Goal: Information Seeking & Learning: Learn about a topic

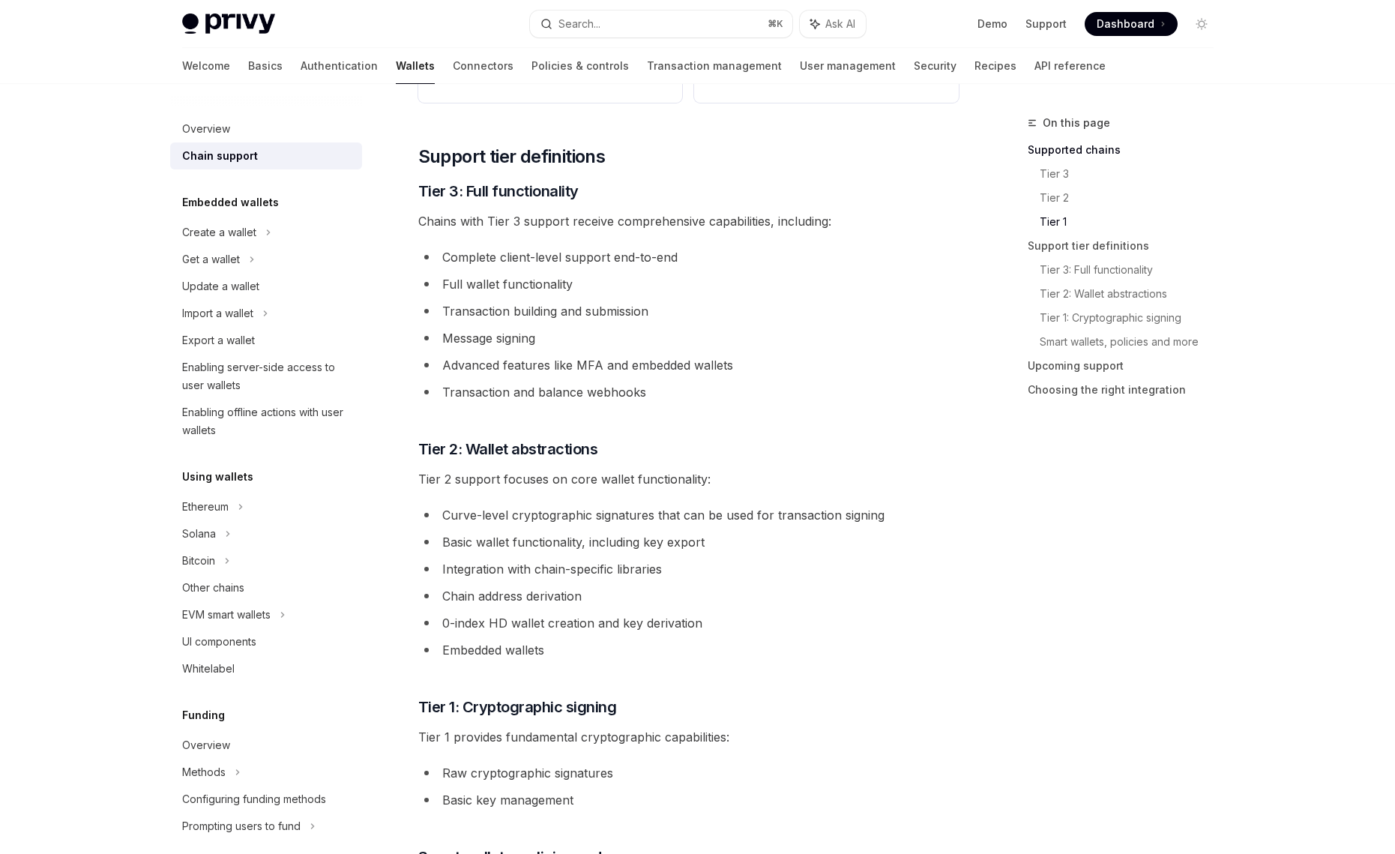
scroll to position [729, 0]
drag, startPoint x: 441, startPoint y: 512, endPoint x: 457, endPoint y: 513, distance: 16.5
click at [453, 512] on li "Curve-level cryptographic signatures that can be used for transaction signing" at bounding box center [688, 513] width 540 height 21
drag, startPoint x: 477, startPoint y: 513, endPoint x: 610, endPoint y: 518, distance: 133.5
click at [608, 517] on li "Curve-level cryptographic signatures that can be used for transaction signing" at bounding box center [688, 513] width 540 height 21
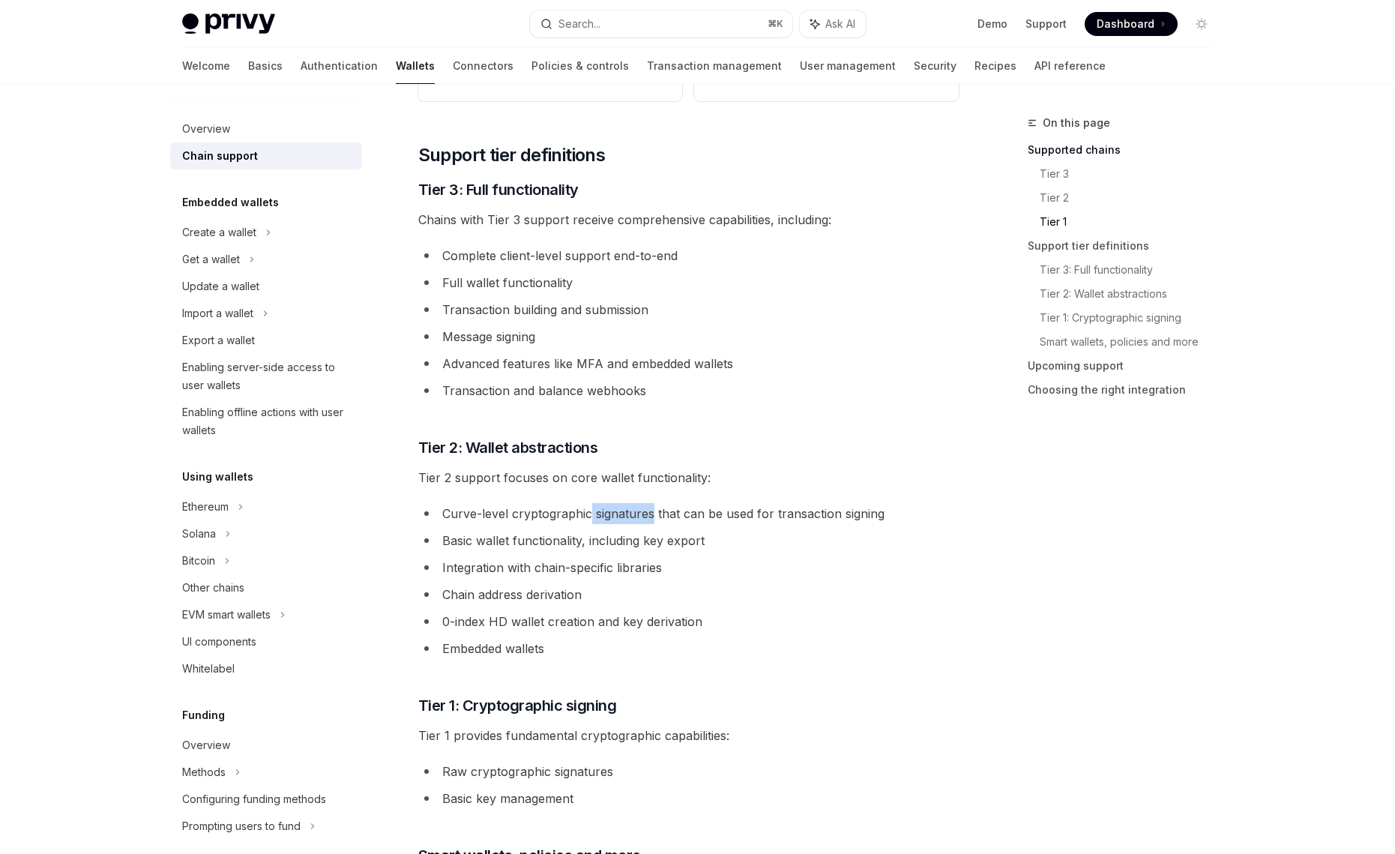
drag, startPoint x: 653, startPoint y: 517, endPoint x: 591, endPoint y: 514, distance: 63.0
click at [591, 514] on li "Curve-level cryptographic signatures that can be used for transaction signing" at bounding box center [688, 513] width 540 height 21
drag, startPoint x: 853, startPoint y: 512, endPoint x: 772, endPoint y: 510, distance: 81.0
click at [772, 510] on li "Curve-level cryptographic signatures that can be used for transaction signing" at bounding box center [688, 513] width 540 height 21
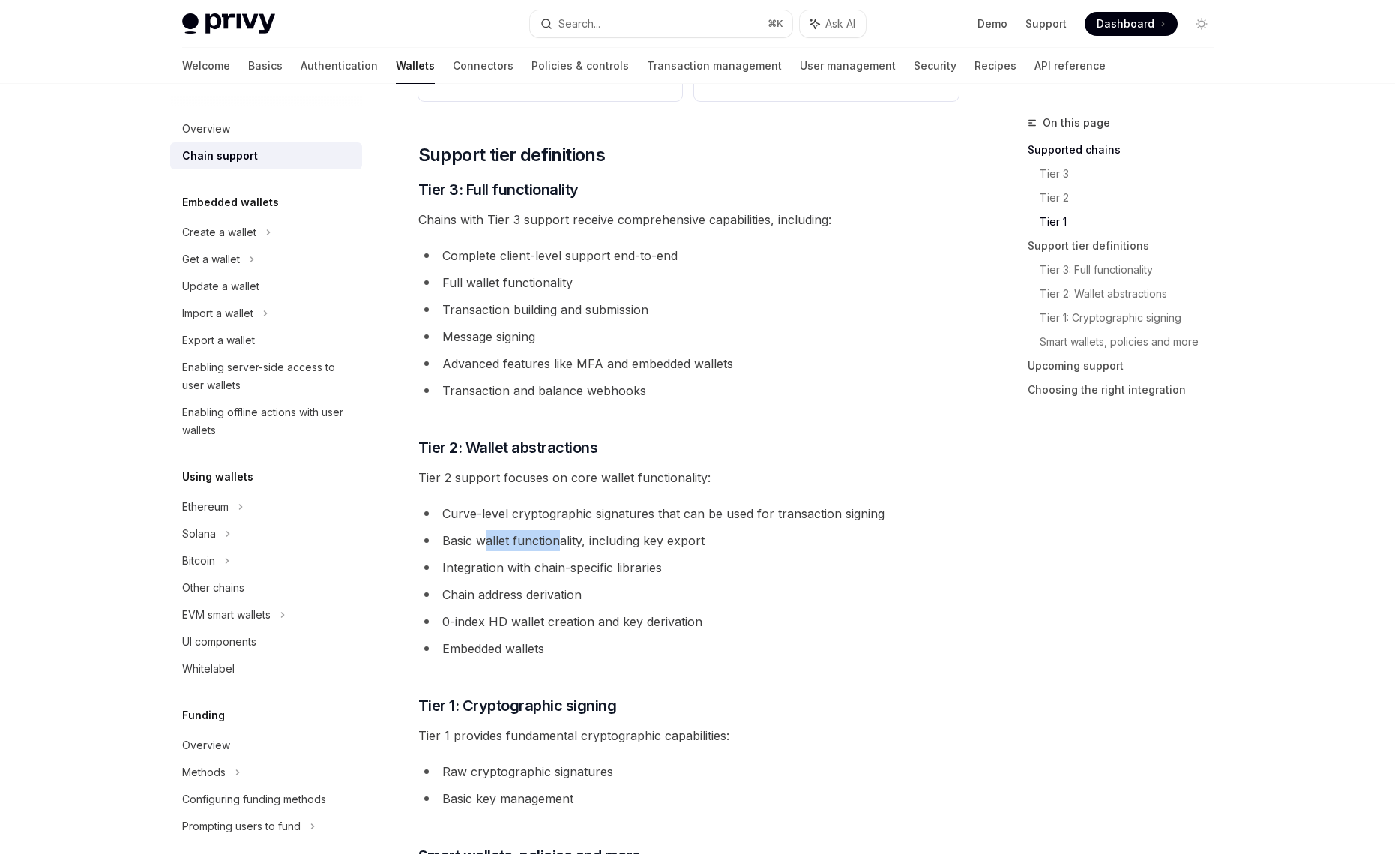
drag, startPoint x: 481, startPoint y: 542, endPoint x: 562, endPoint y: 543, distance: 80.9
click at [558, 543] on li "Basic wallet functionality, including key export" at bounding box center [688, 540] width 540 height 21
click at [562, 543] on li "Basic wallet functionality, including key export" at bounding box center [688, 540] width 540 height 21
drag, startPoint x: 677, startPoint y: 570, endPoint x: 534, endPoint y: 565, distance: 144.0
click at [534, 565] on li "Integration with chain-specific libraries" at bounding box center [688, 567] width 540 height 21
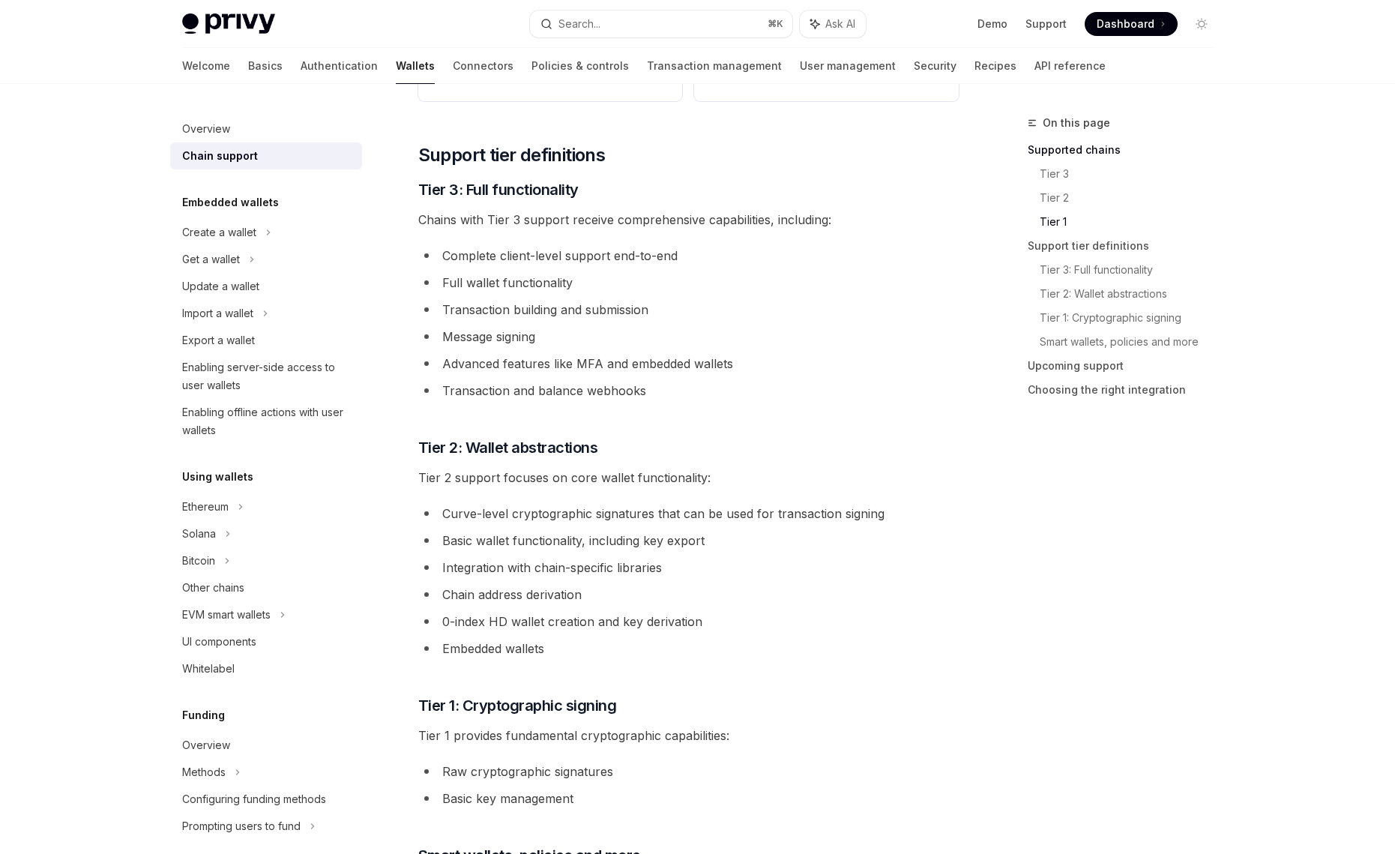
click at [627, 602] on li "Chain address derivation" at bounding box center [688, 594] width 540 height 21
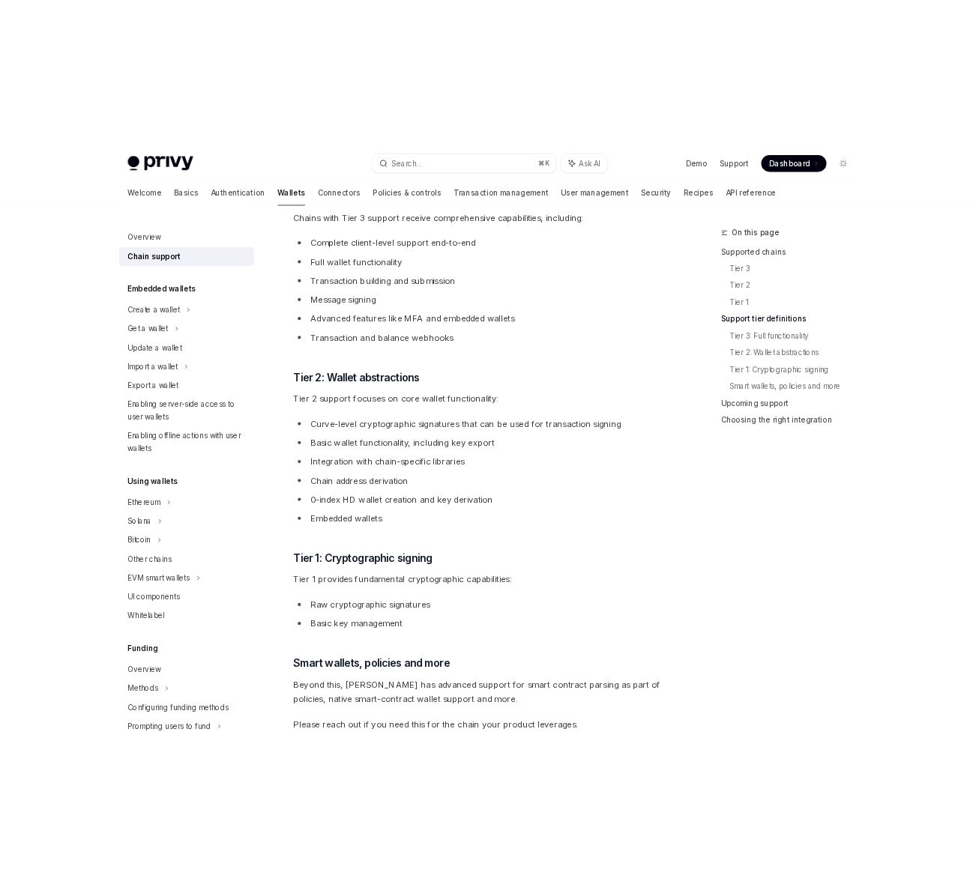
scroll to position [773, 0]
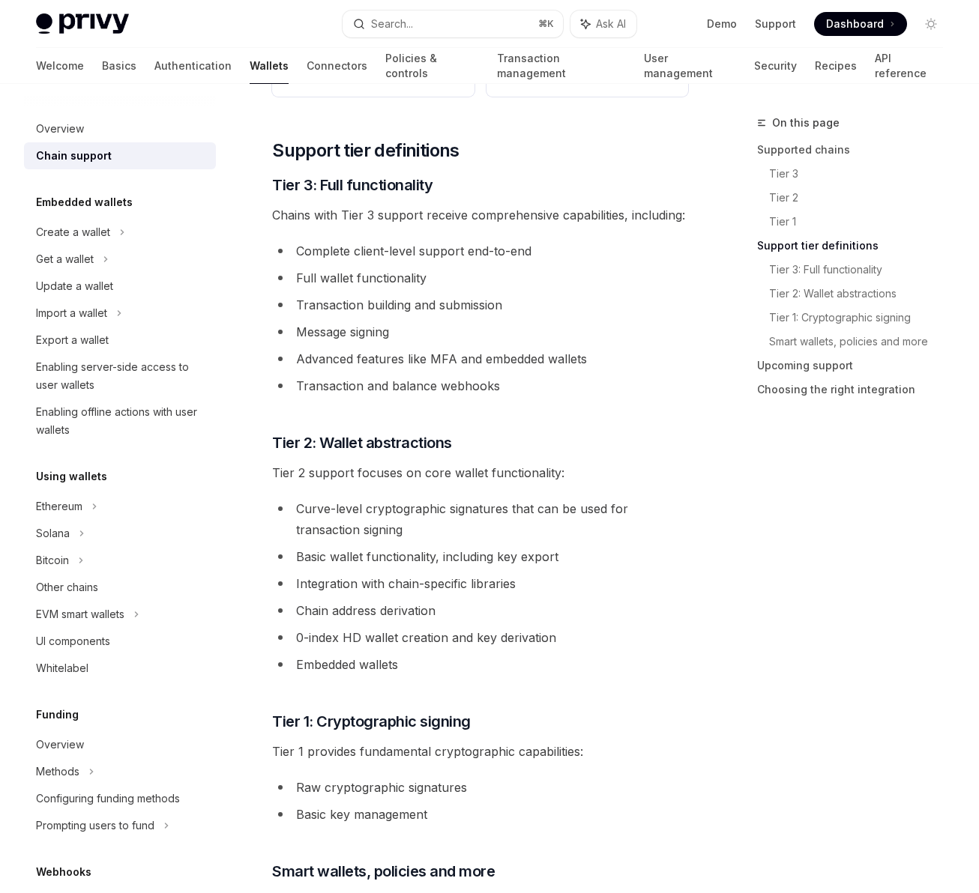
type textarea "*"
